Goal: Transaction & Acquisition: Purchase product/service

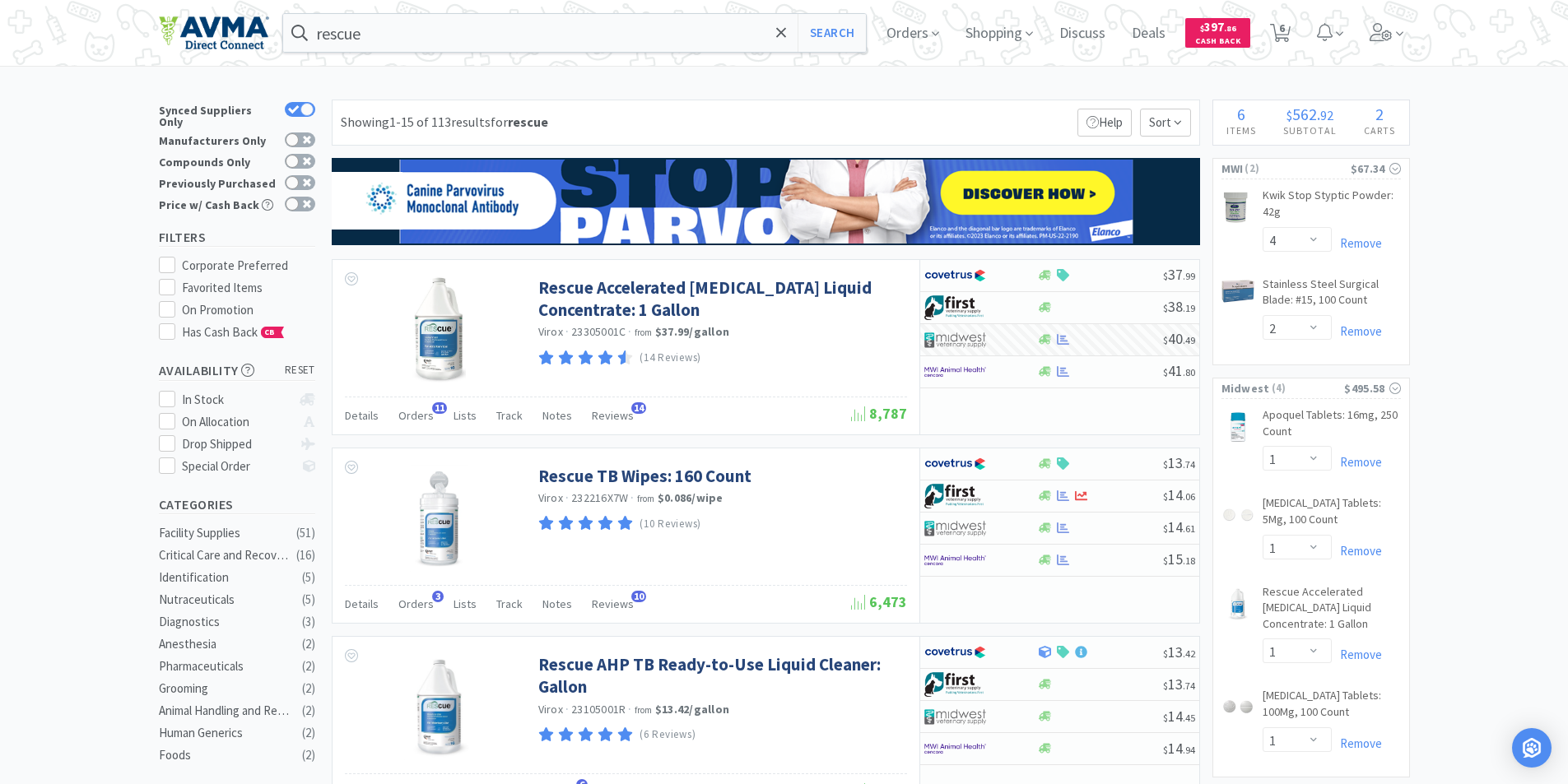
select select "4"
select select "2"
select select "1"
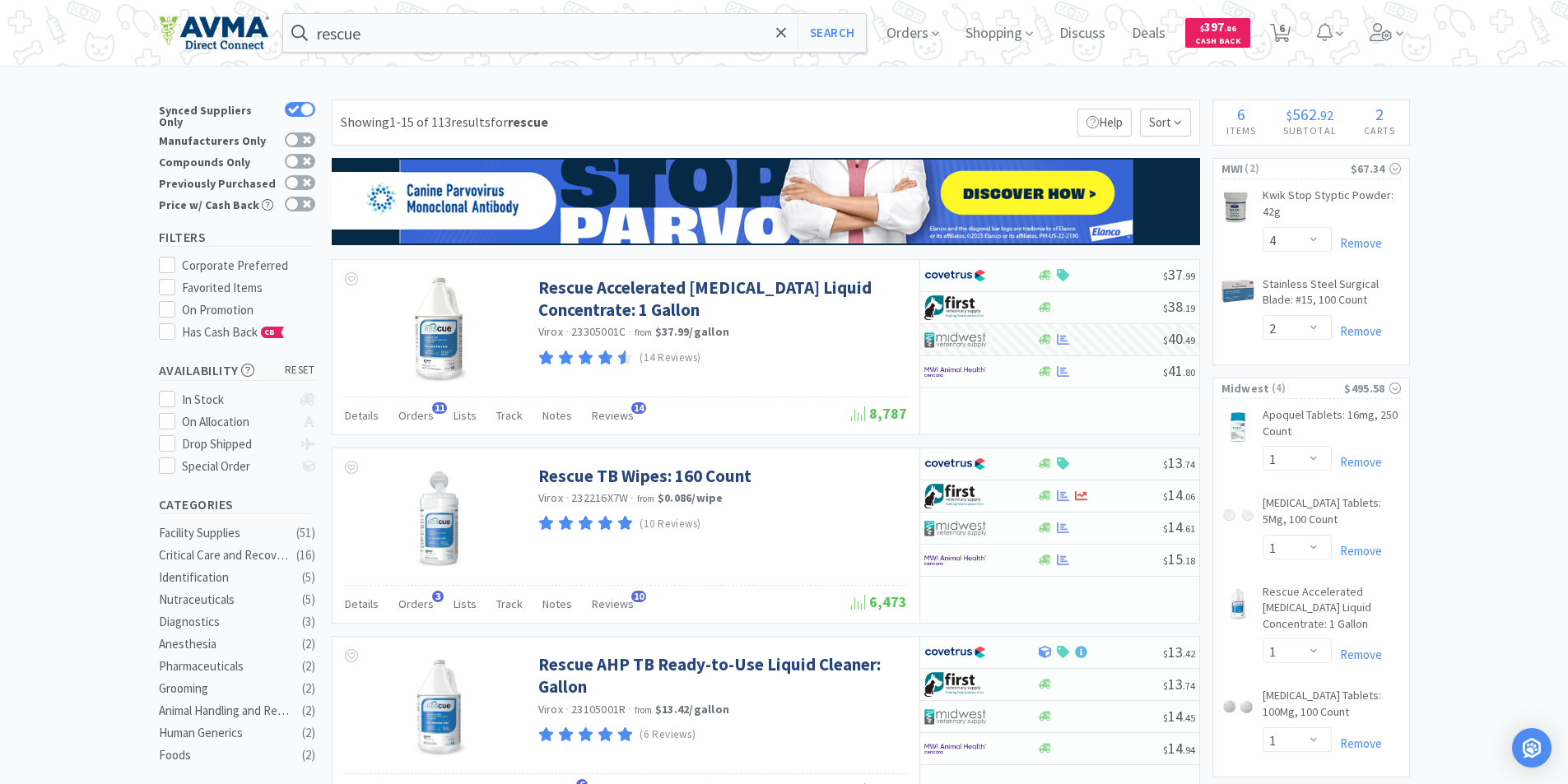
select select "1"
click at [1284, 29] on span "6" at bounding box center [1282, 28] width 6 height 66
select select "4"
select select "2"
select select "1"
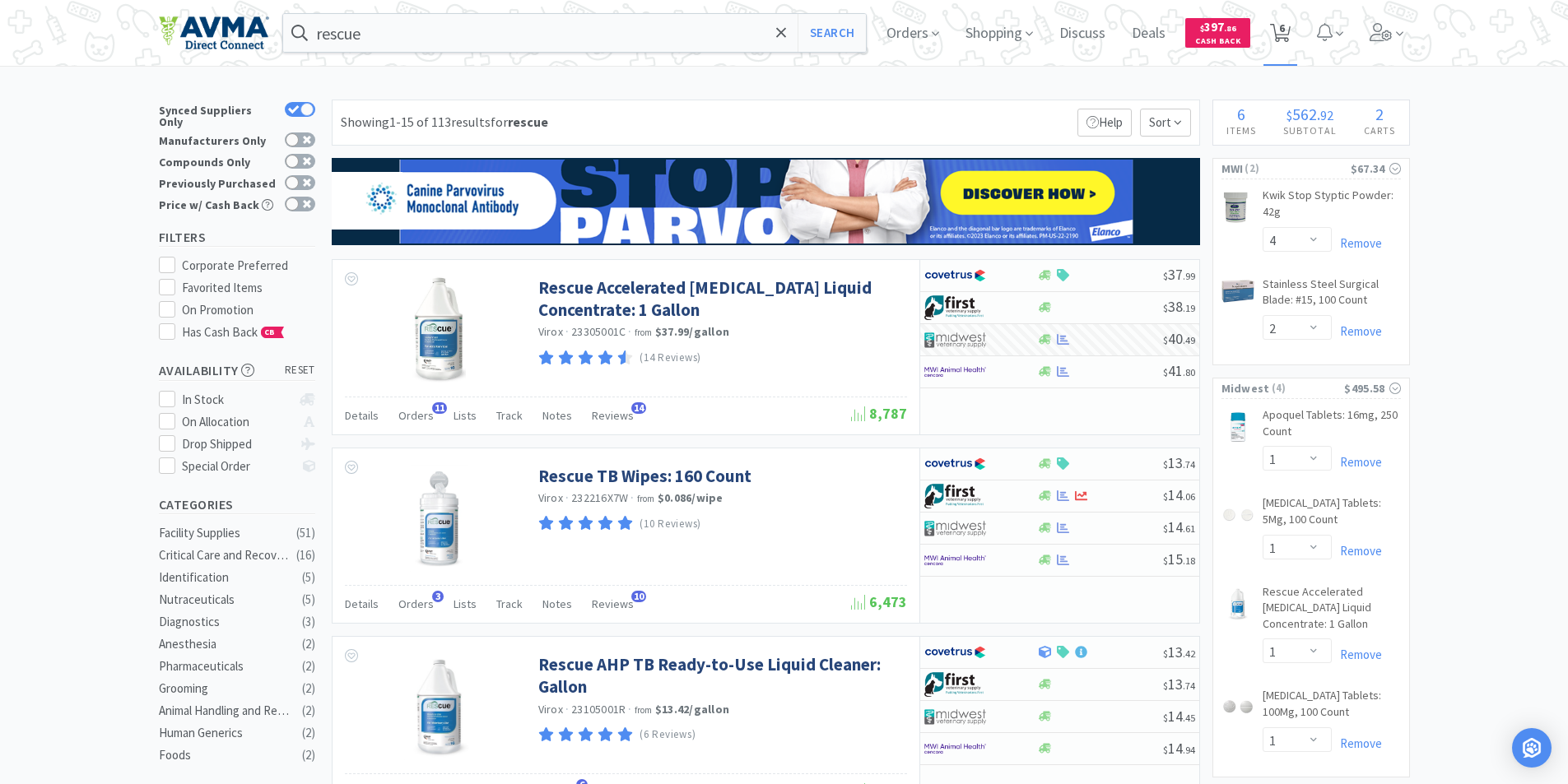
select select "1"
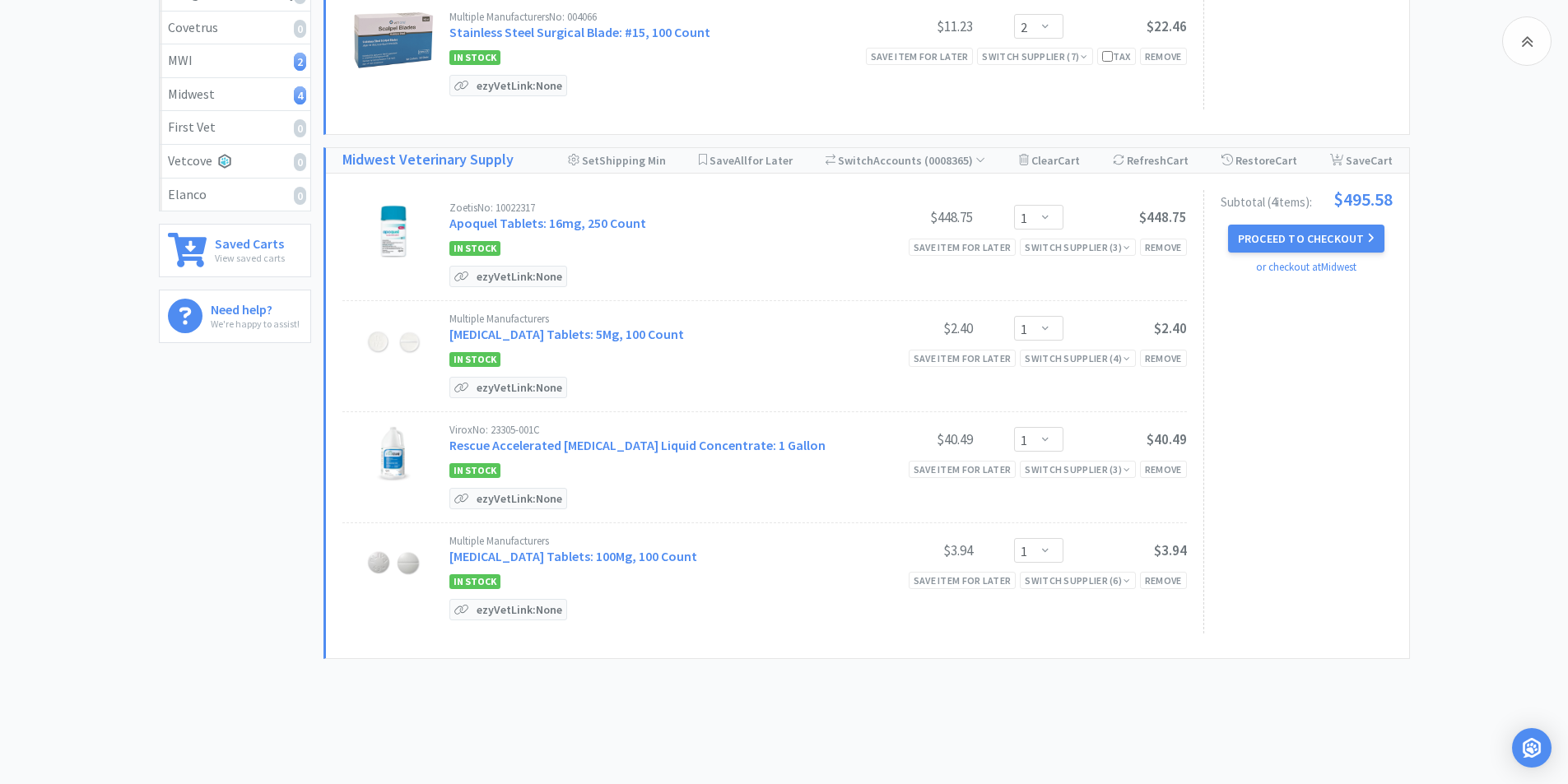
scroll to position [367, 0]
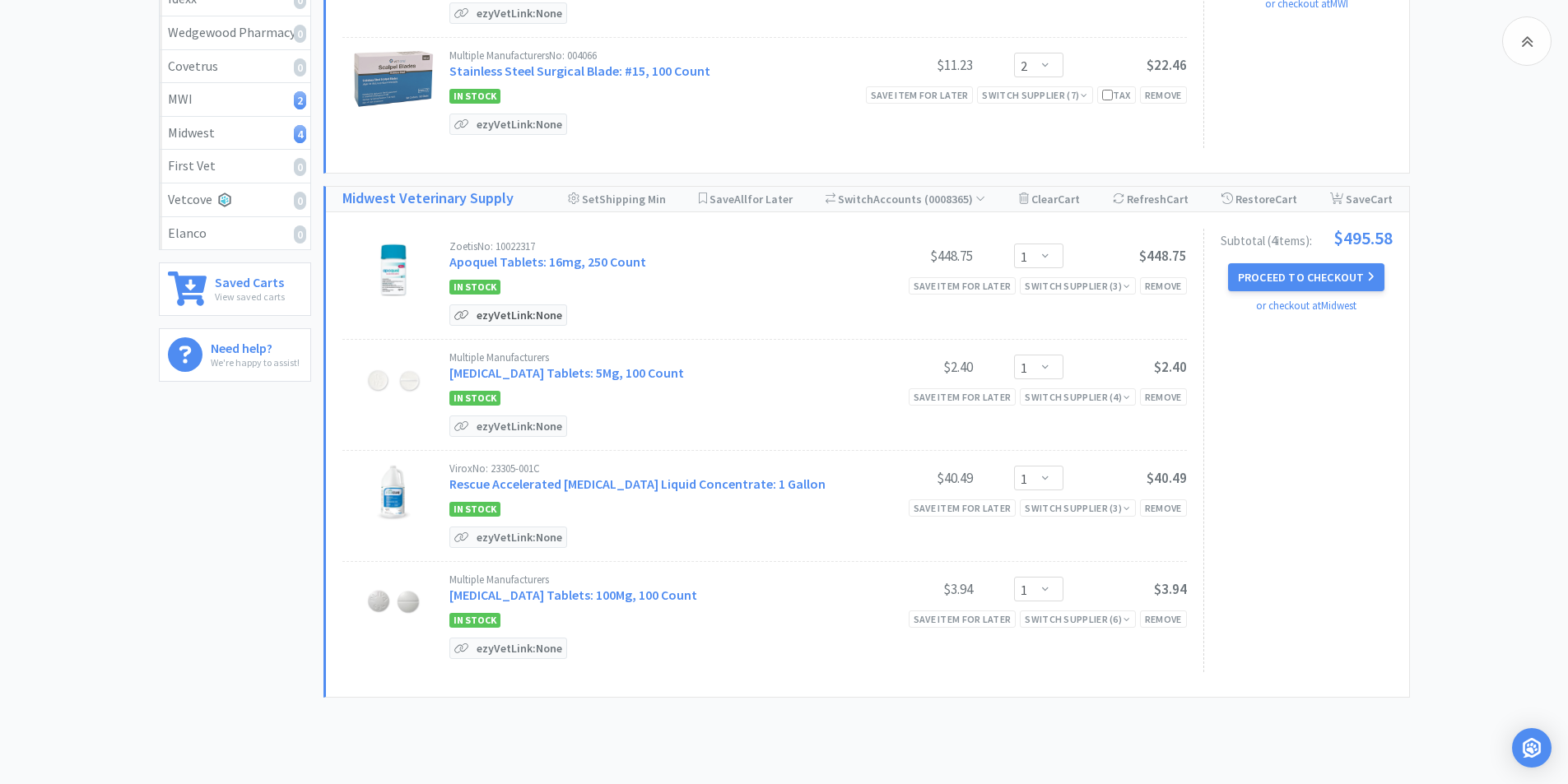
click at [468, 313] on icon at bounding box center [462, 315] width 23 height 11
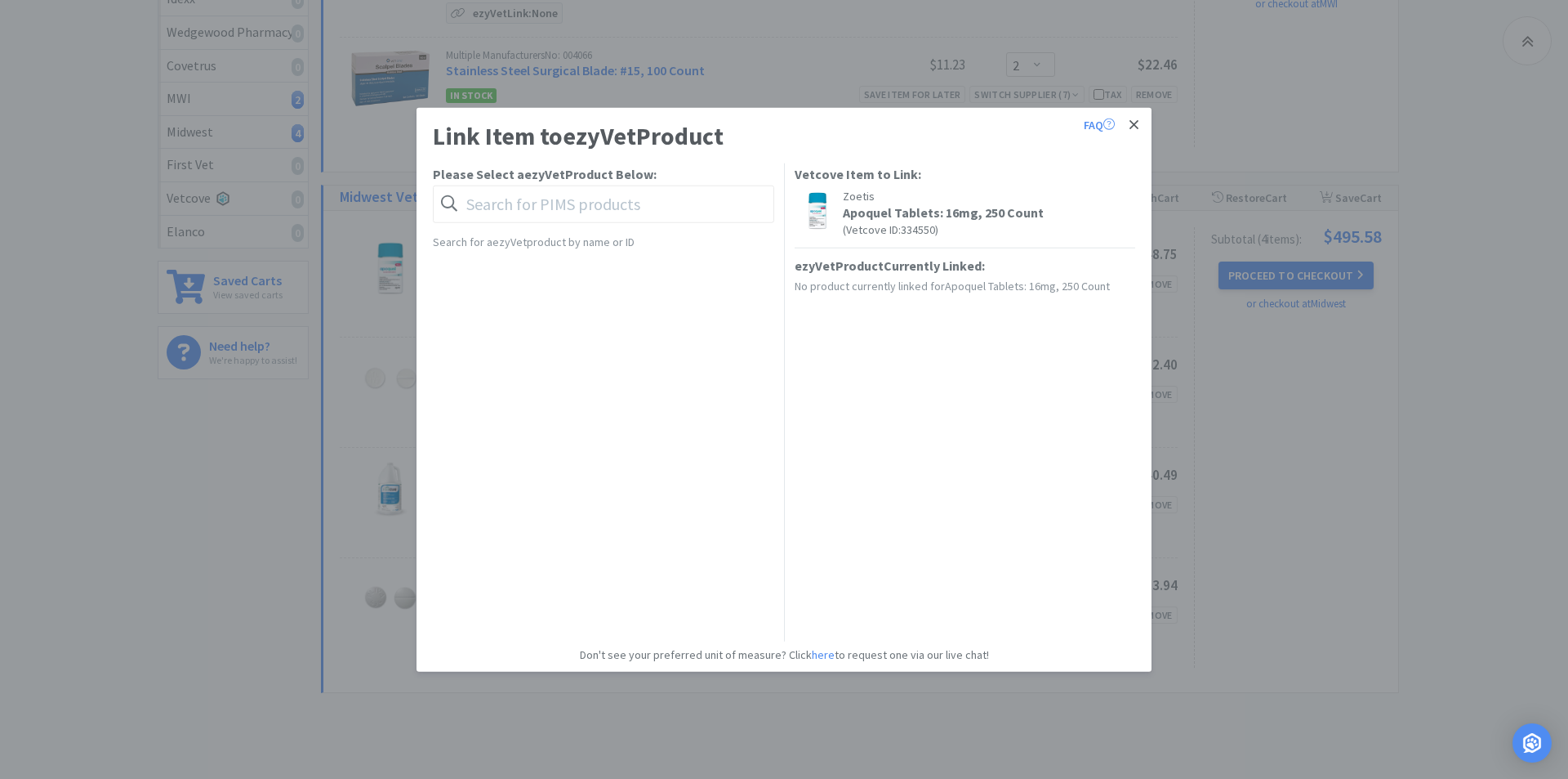
click at [1136, 125] on icon at bounding box center [1133, 124] width 9 height 14
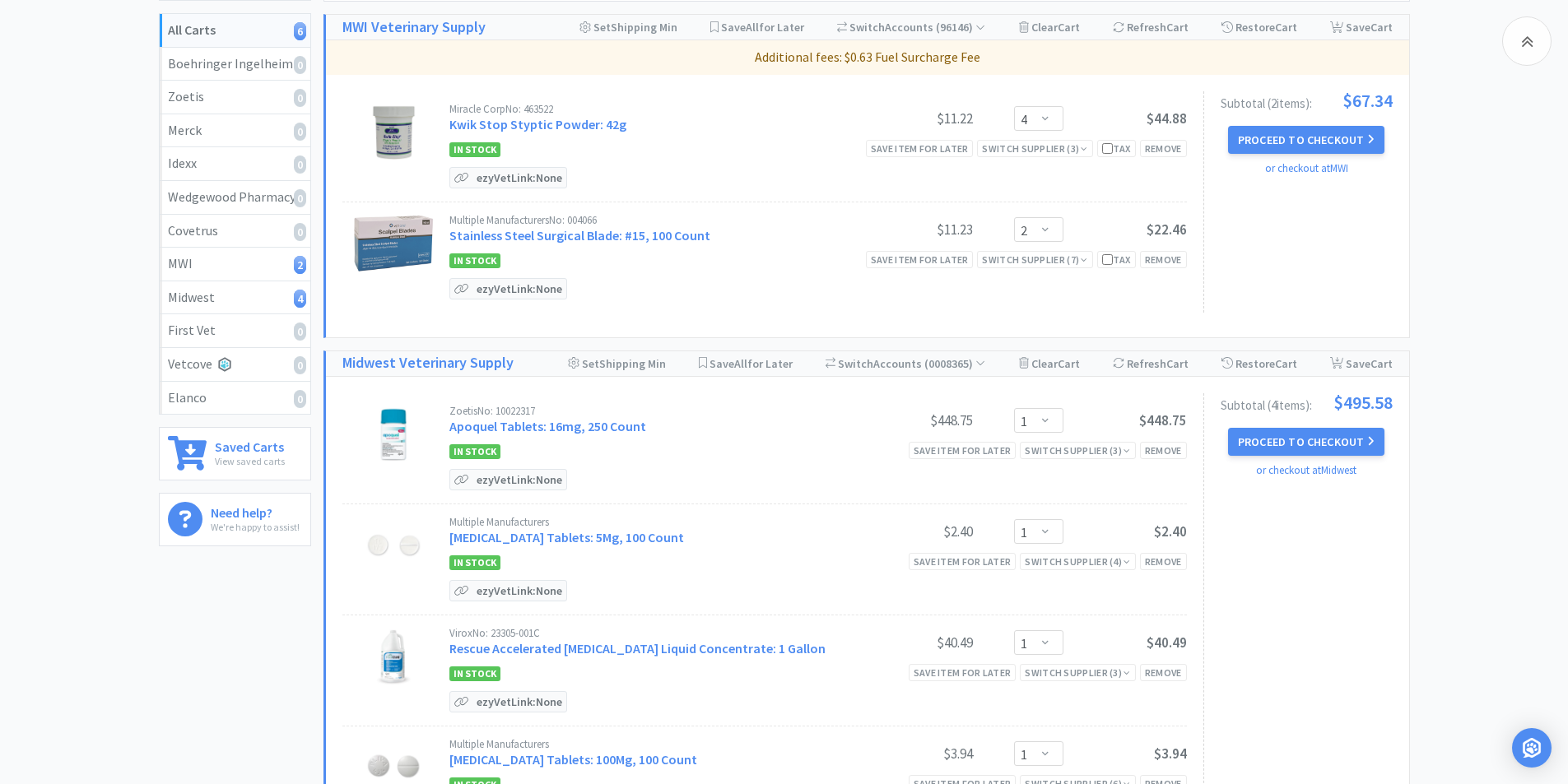
scroll to position [120, 0]
